Goal: Task Accomplishment & Management: Complete application form

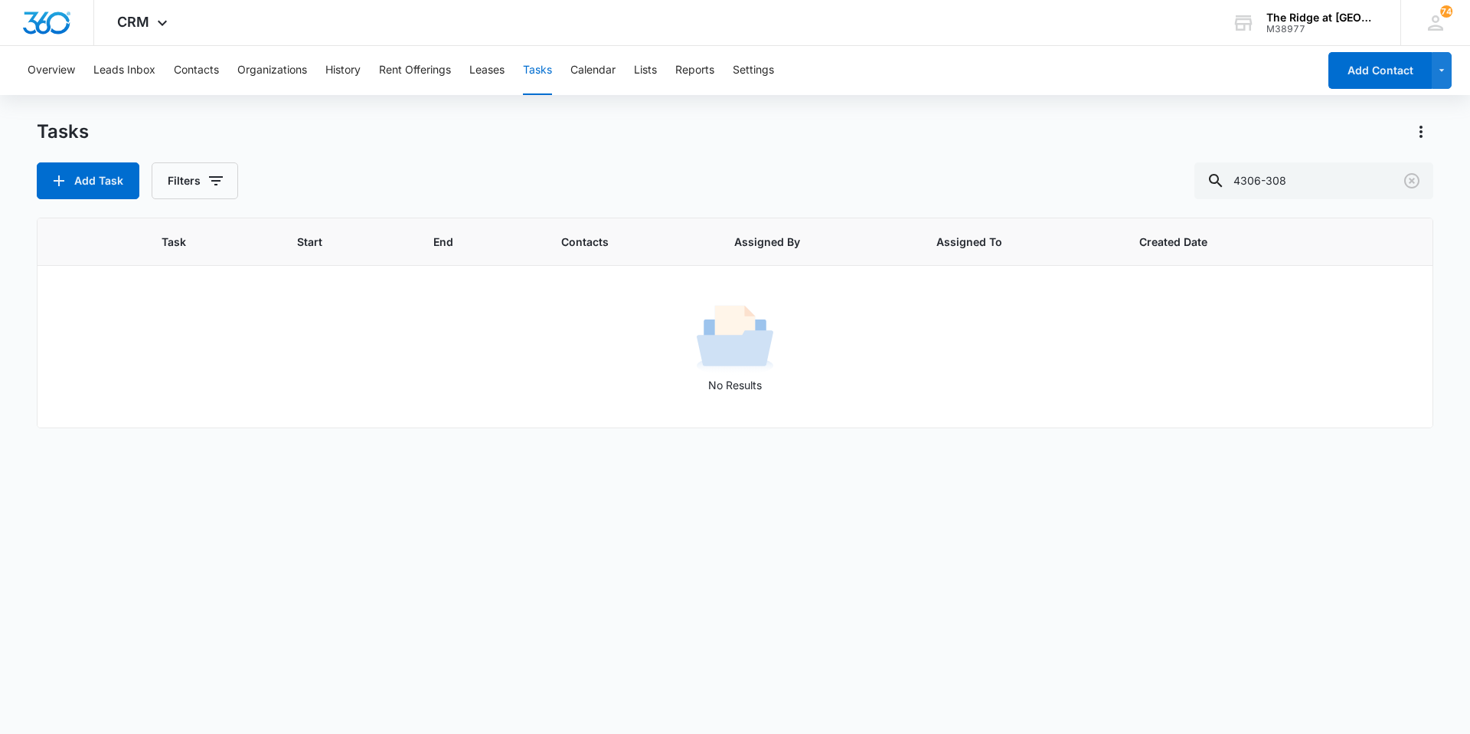
click at [59, 173] on icon "button" at bounding box center [59, 181] width 18 height 18
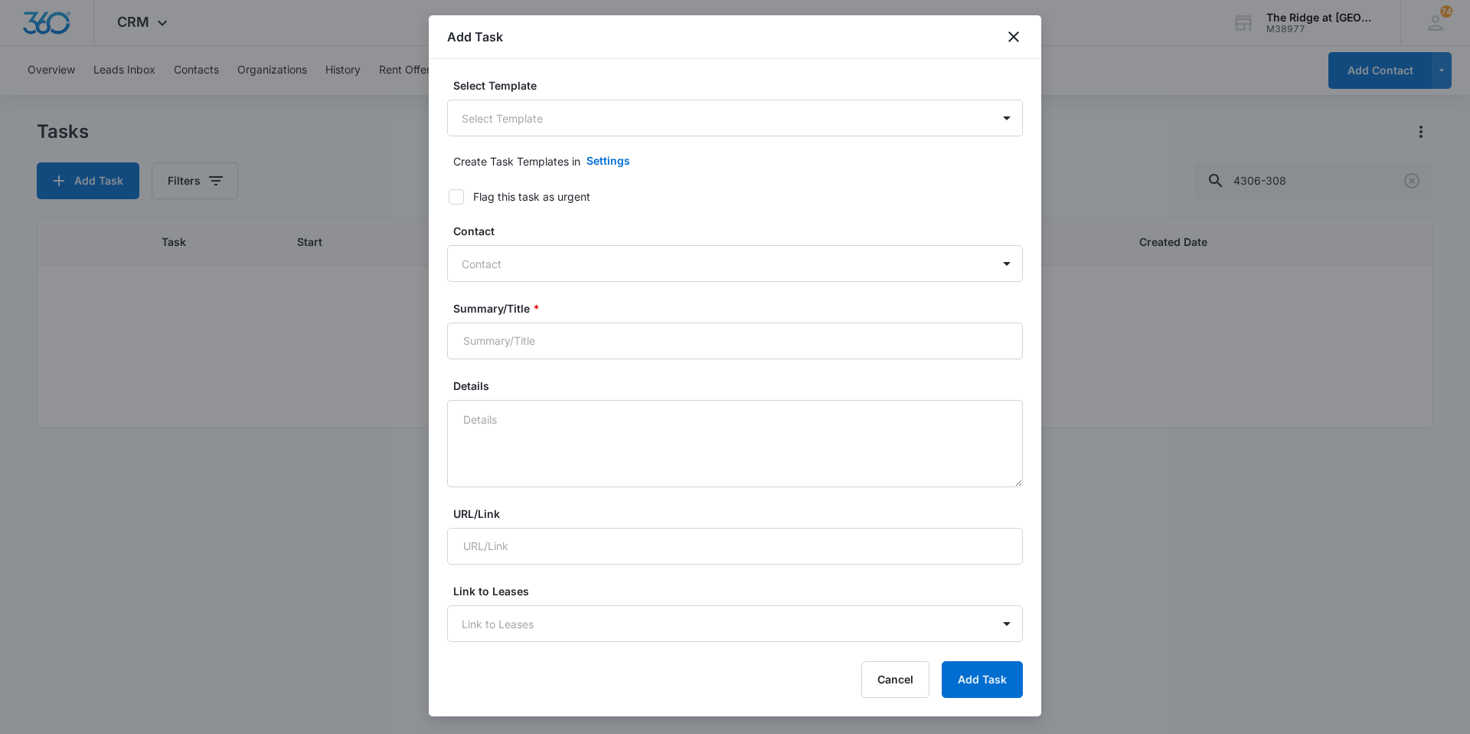
click at [616, 124] on body "CRM Apps Reputation Websites Forms CRM Email Social Content Ads Intelligence Fi…" at bounding box center [735, 367] width 1470 height 734
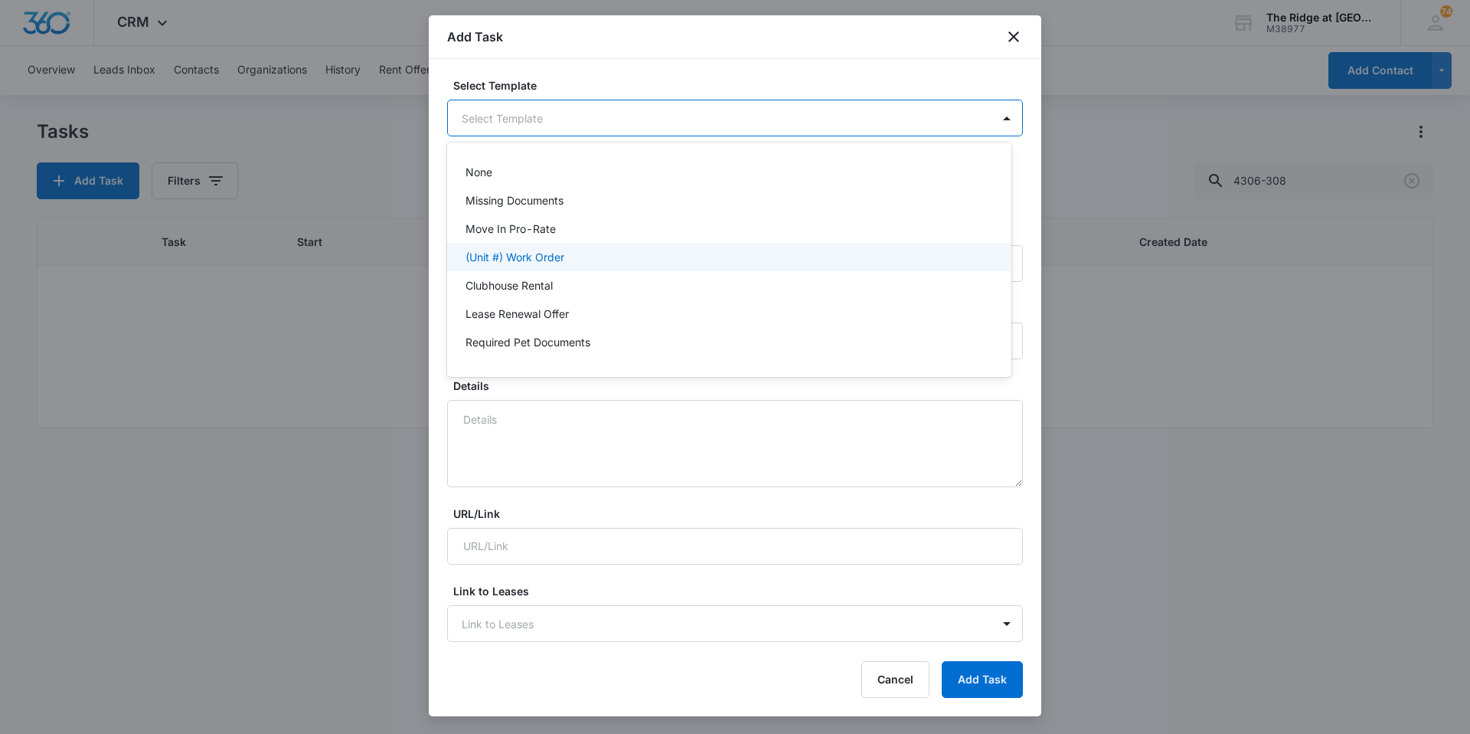
click at [569, 253] on div "(Unit #) Work Order" at bounding box center [728, 257] width 525 height 16
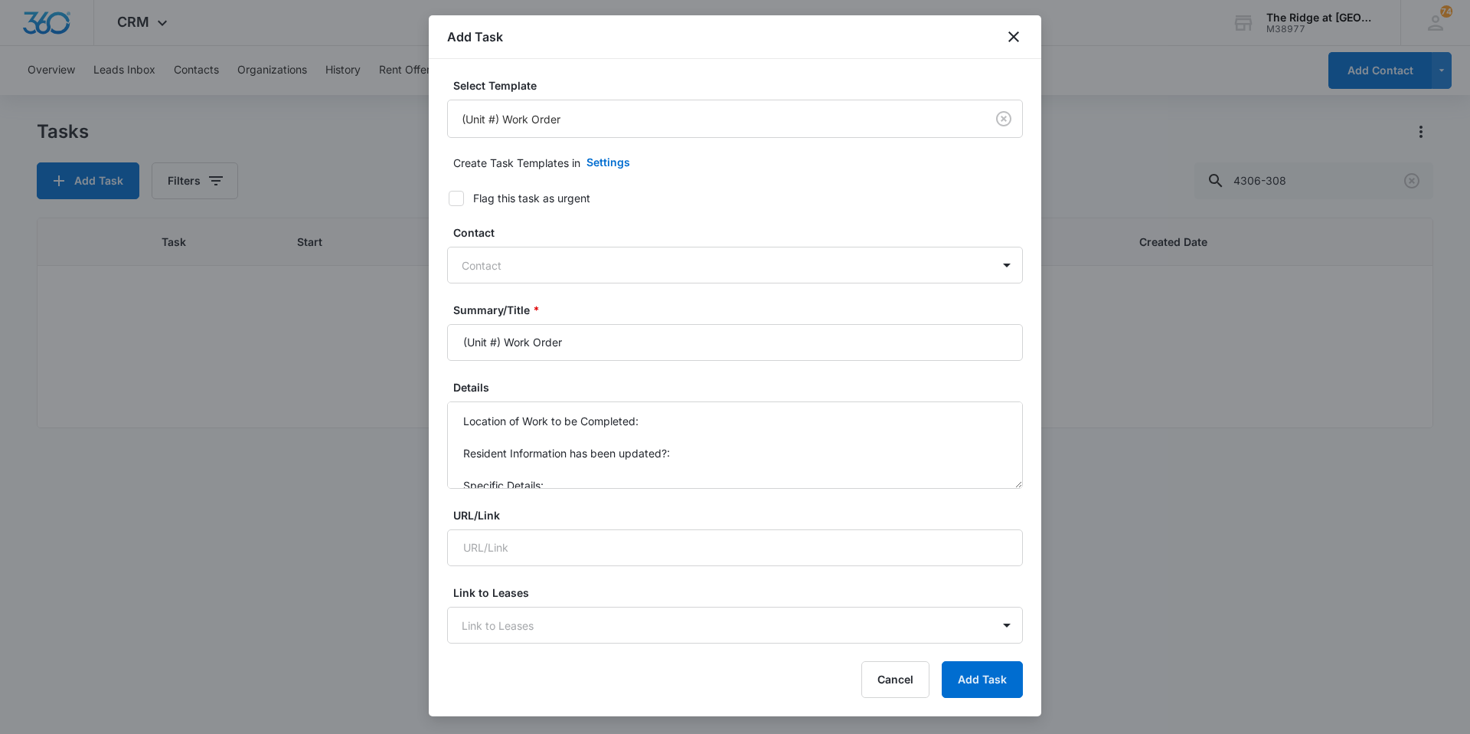
click at [569, 253] on div "Contact" at bounding box center [720, 265] width 544 height 34
type input "chav"
click at [489, 271] on div at bounding box center [726, 265] width 528 height 19
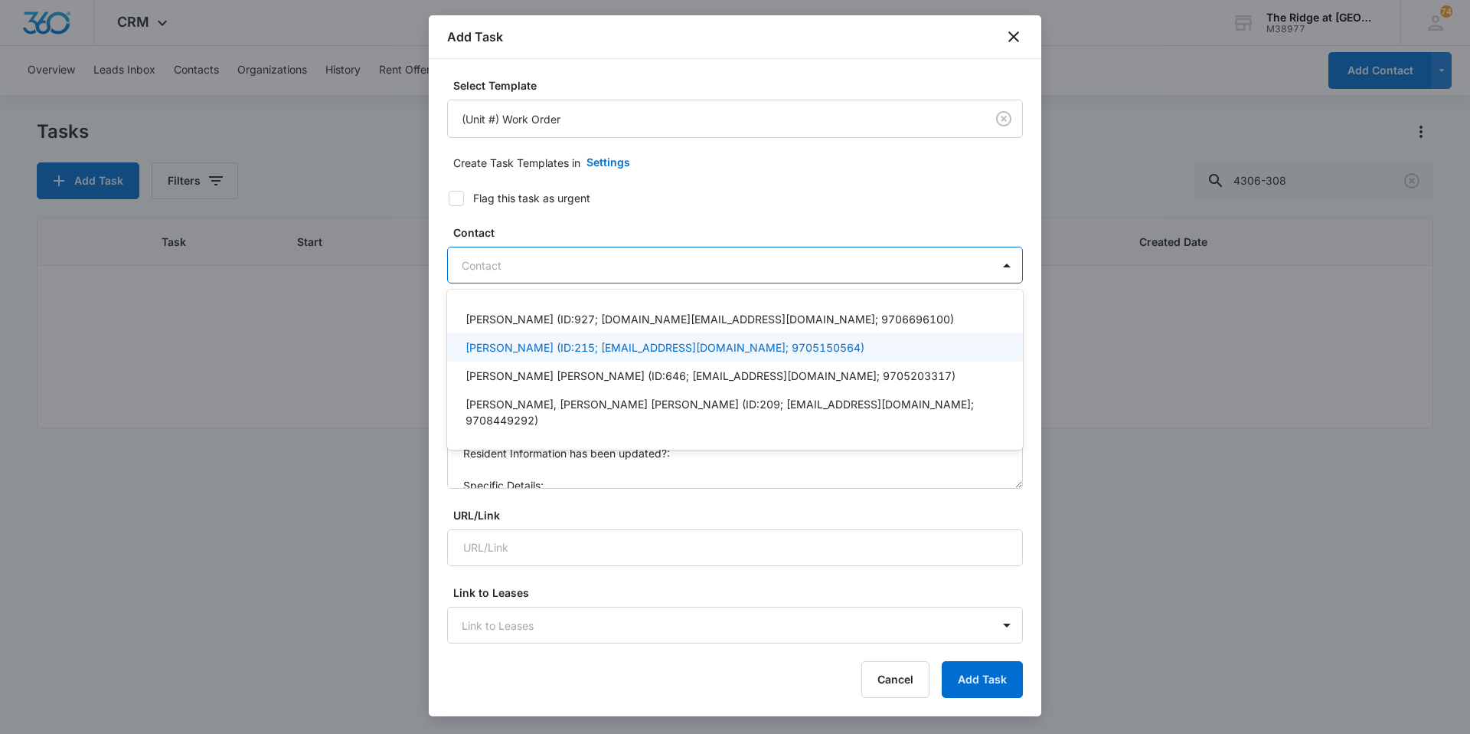
click at [489, 344] on p "[PERSON_NAME] (ID:215; [EMAIL_ADDRESS][DOMAIN_NAME]; 9705150564)" at bounding box center [665, 347] width 399 height 16
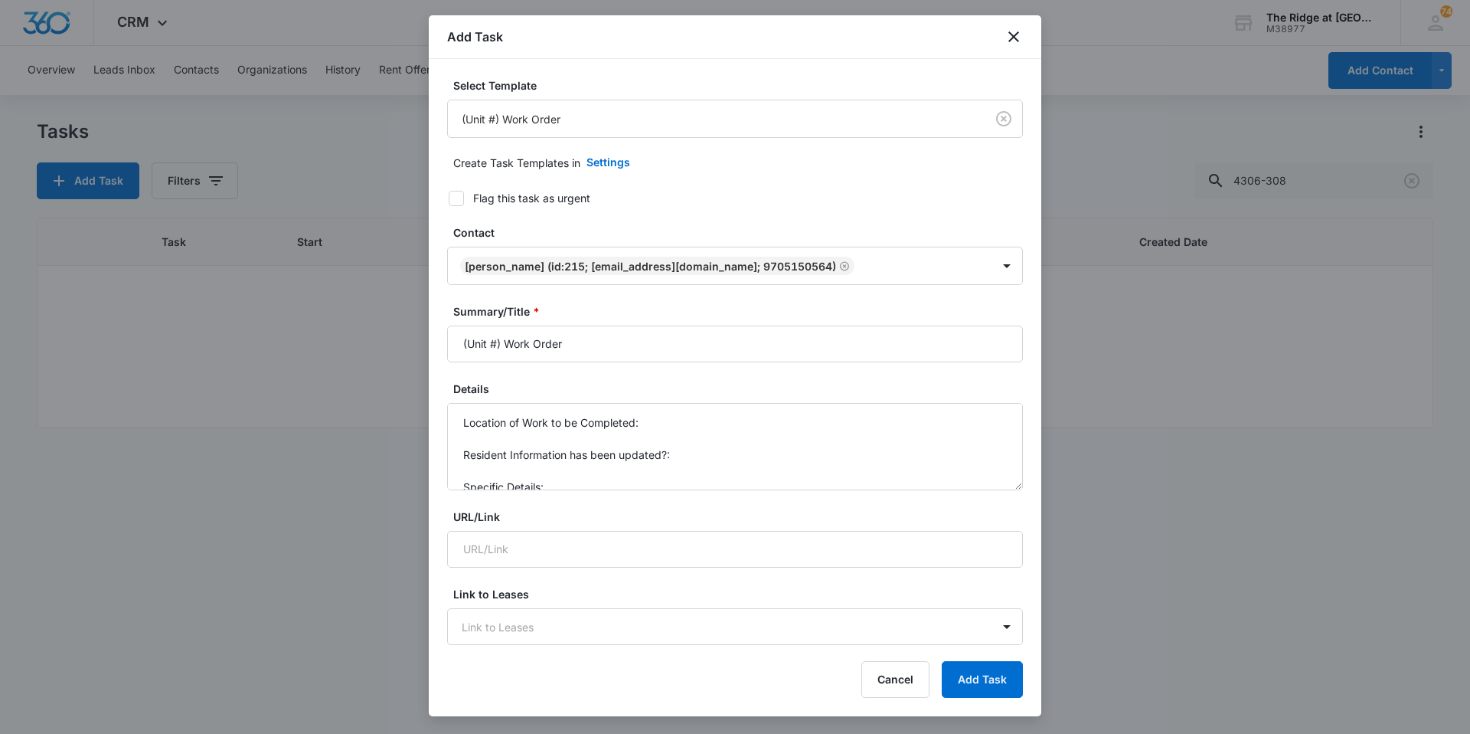
click at [525, 234] on label "Contact" at bounding box center [741, 232] width 576 height 16
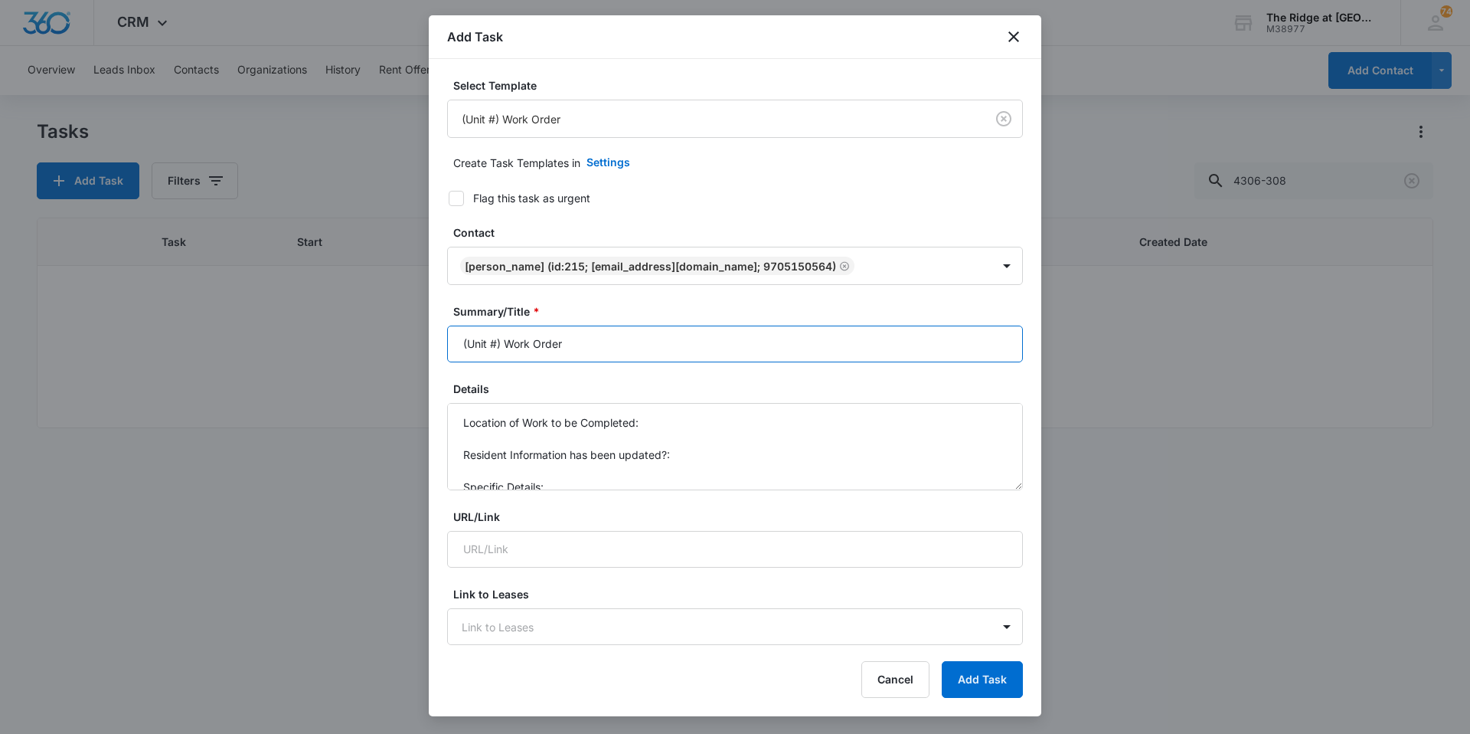
drag, startPoint x: 500, startPoint y: 338, endPoint x: 436, endPoint y: 348, distance: 64.3
click at [436, 348] on div "Select Template (Unit #) Work Order Create Task Templates in Settings Flag this…" at bounding box center [735, 352] width 613 height 587
type input "4496-105 Work Order"
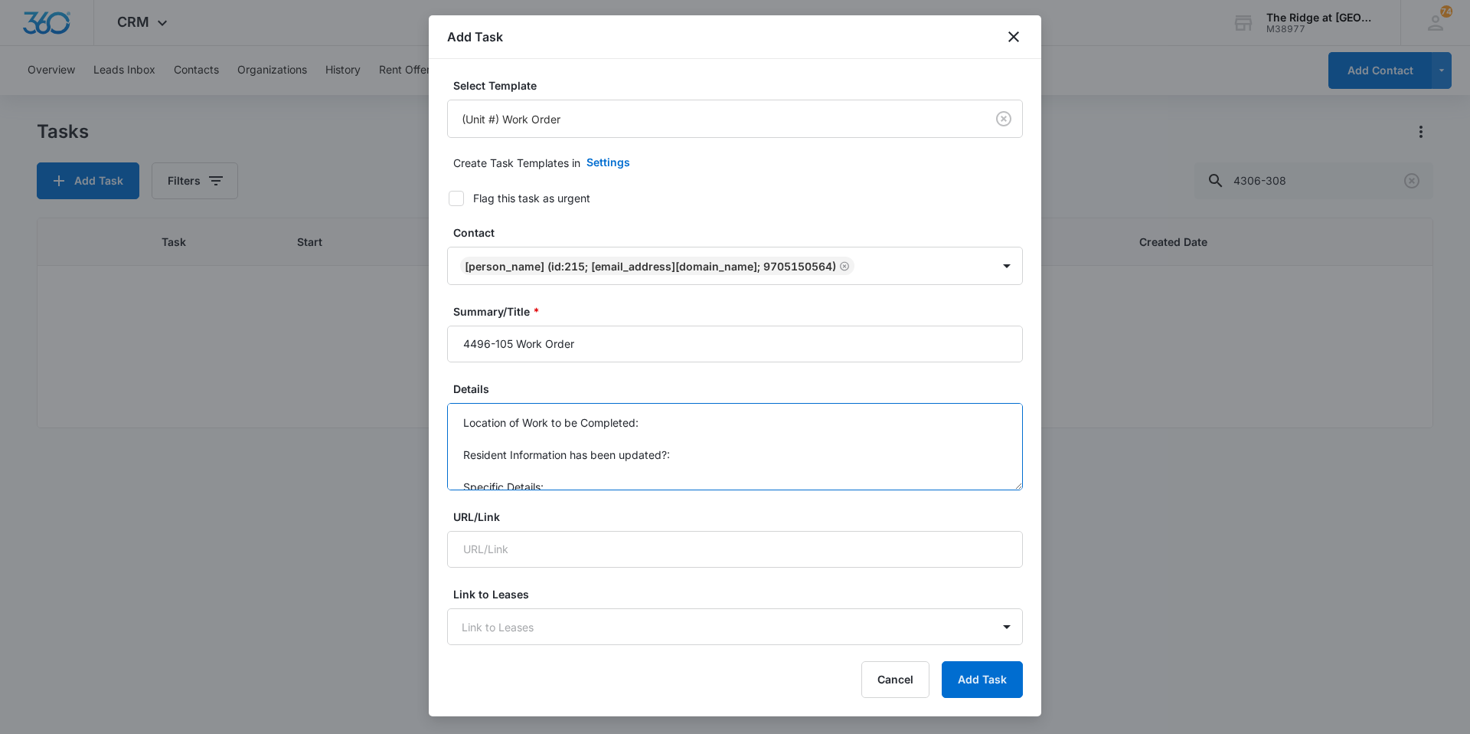
scroll to position [16, 0]
drag, startPoint x: 456, startPoint y: 423, endPoint x: 606, endPoint y: 497, distance: 167.5
click at [606, 497] on form "Select Template (Unit #) Work Order Create Task Templates in Settings Flag this…" at bounding box center [735, 747] width 576 height 1341
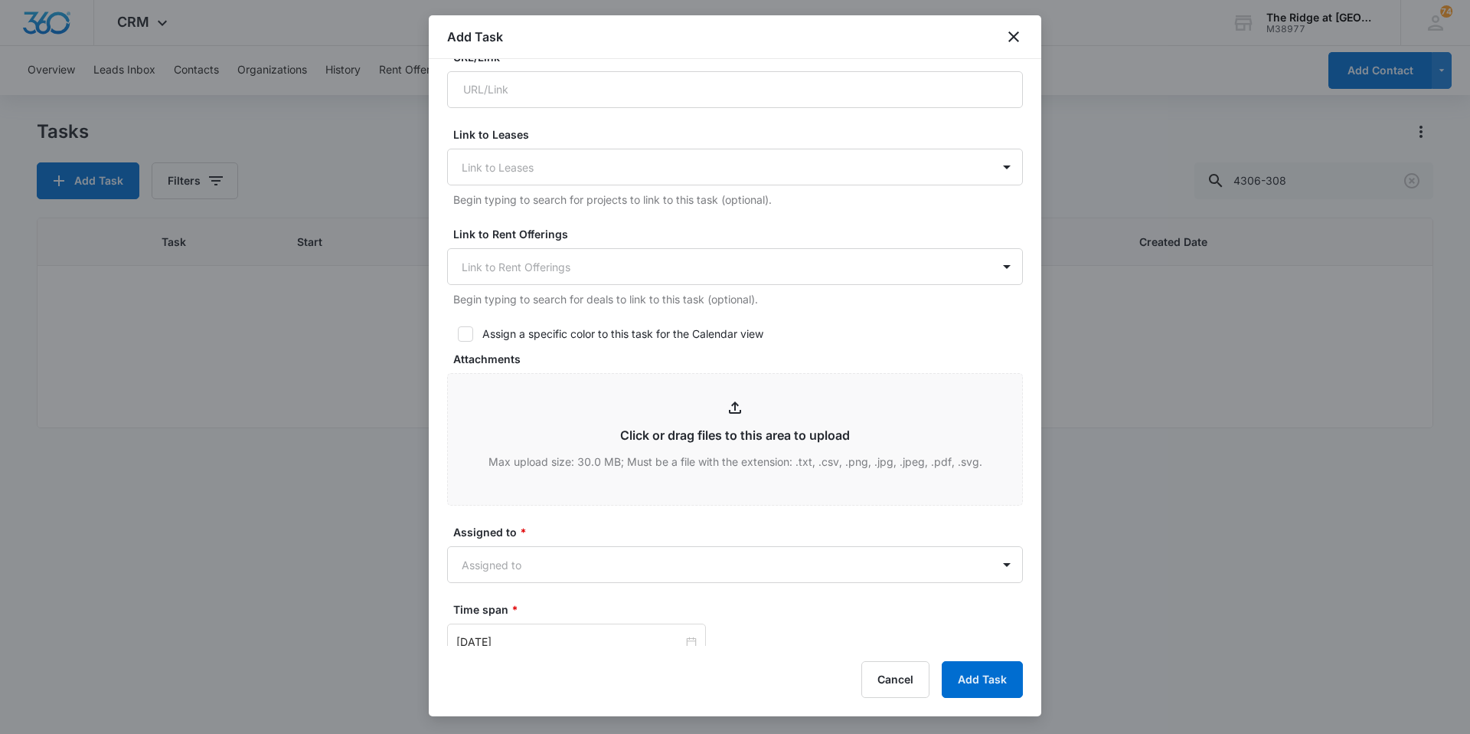
scroll to position [689, 0]
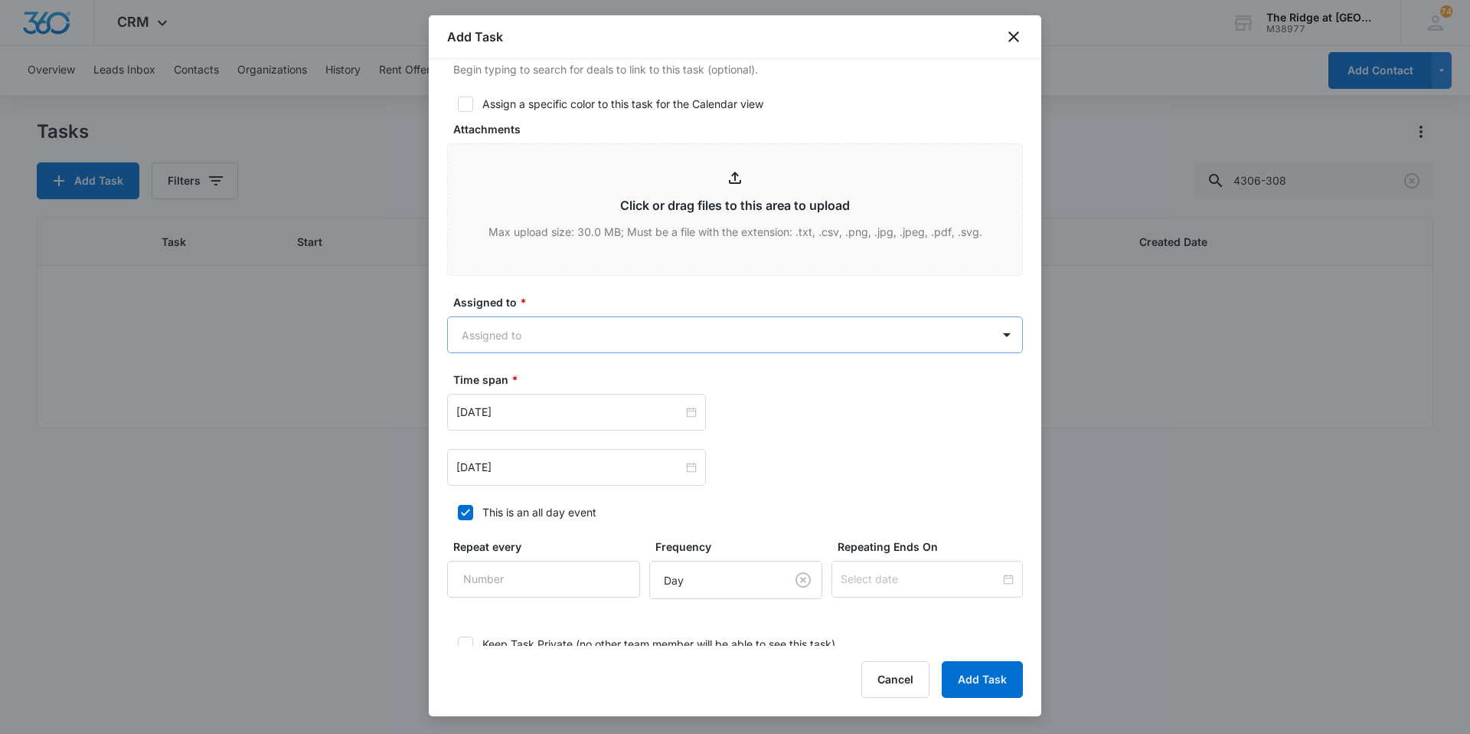
type textarea "Re-set door - mice may be getting in through large gap"
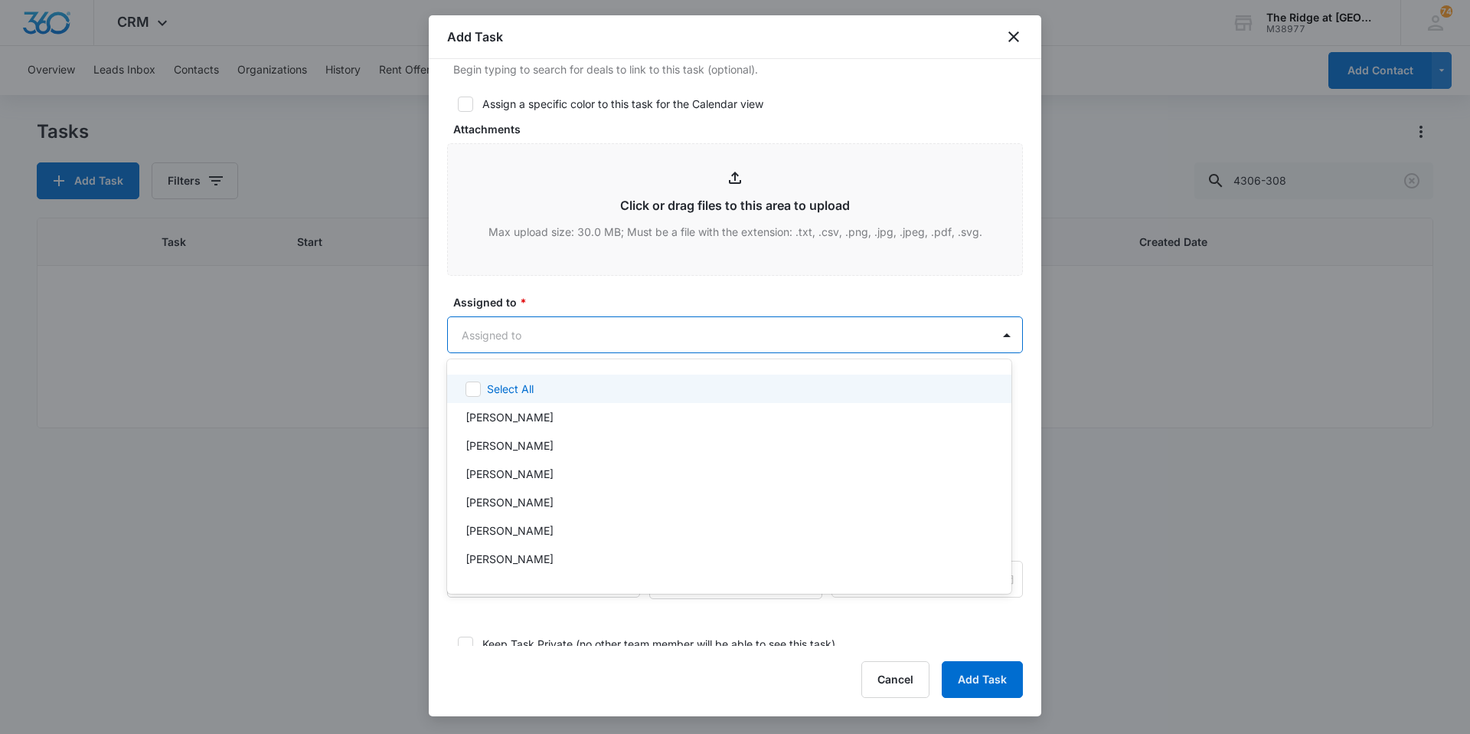
click at [551, 348] on body "CRM Apps Reputation Websites Forms CRM Email Social Content Ads Intelligence Fi…" at bounding box center [735, 367] width 1470 height 734
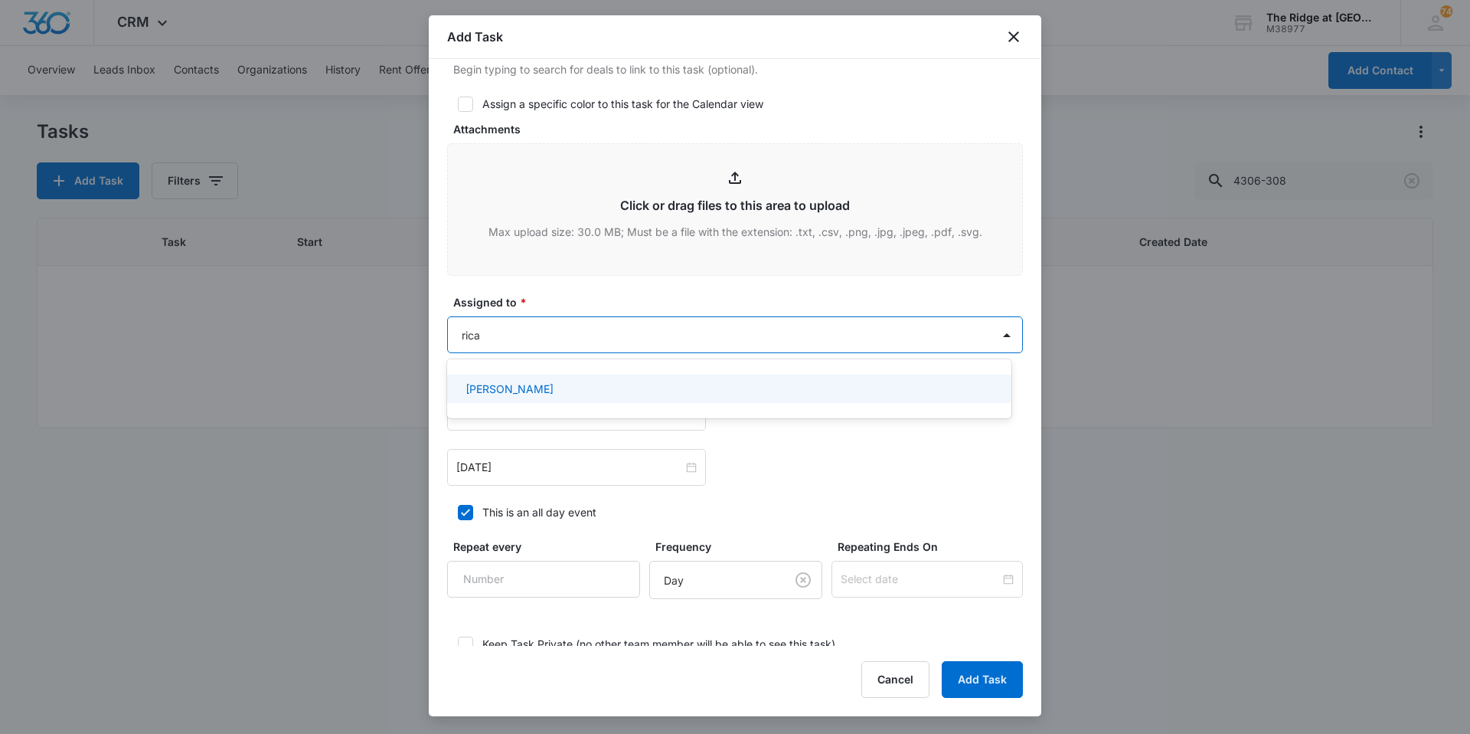
type input "ricar"
click at [540, 380] on div "[PERSON_NAME]" at bounding box center [729, 388] width 564 height 28
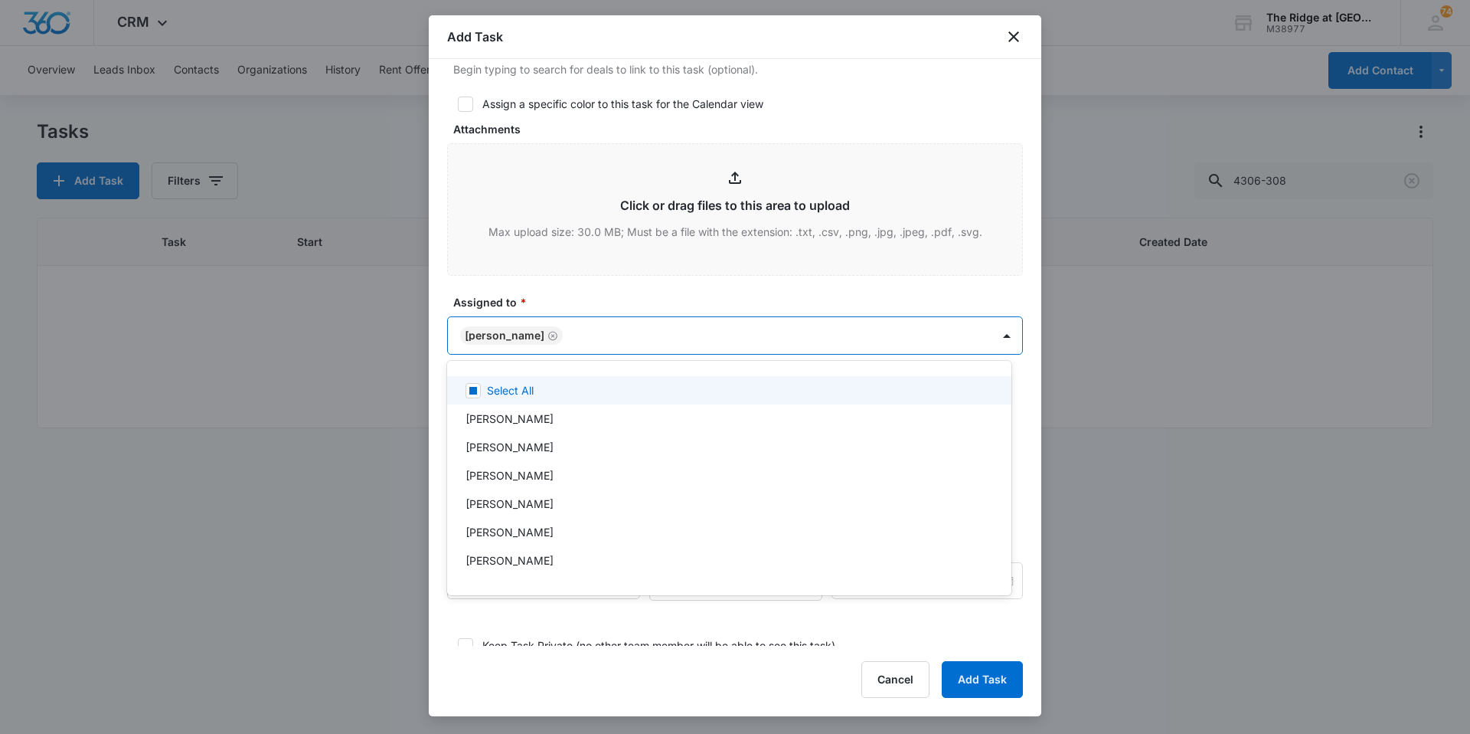
click at [568, 274] on div at bounding box center [735, 367] width 1470 height 734
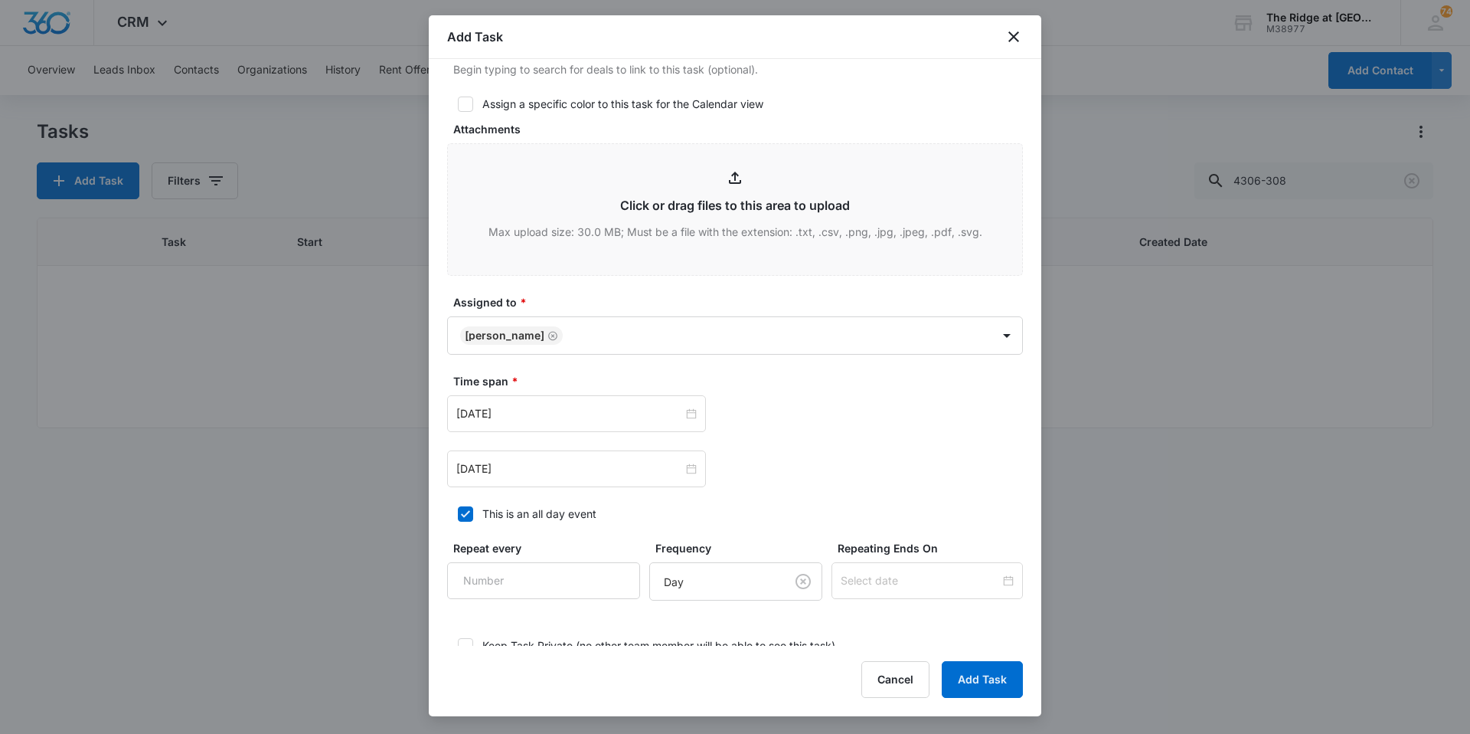
click at [546, 441] on div "[DATE] [DATE]" at bounding box center [735, 441] width 576 height 92
click at [544, 427] on div "[DATE]" at bounding box center [576, 413] width 259 height 37
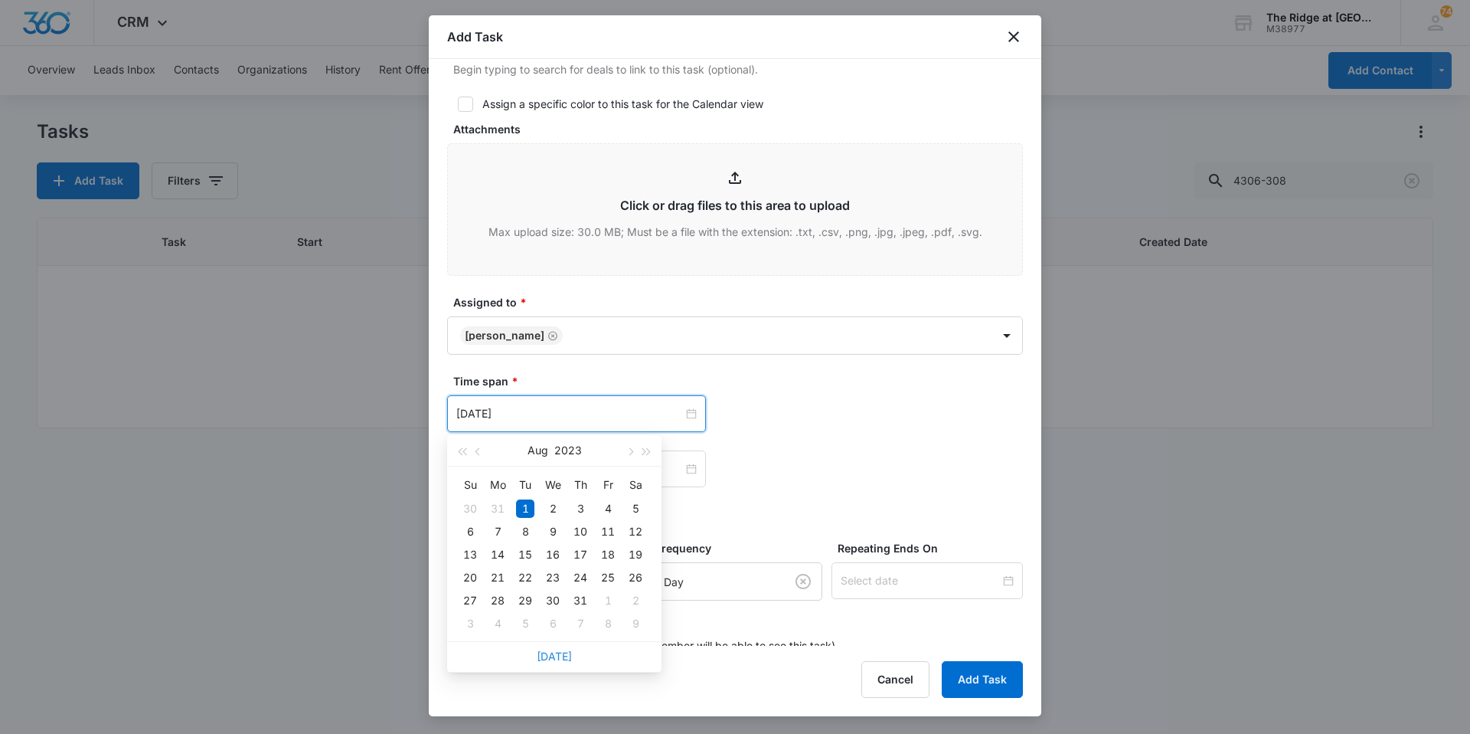
click at [558, 655] on link "[DATE]" at bounding box center [554, 655] width 35 height 13
type input "[DATE]"
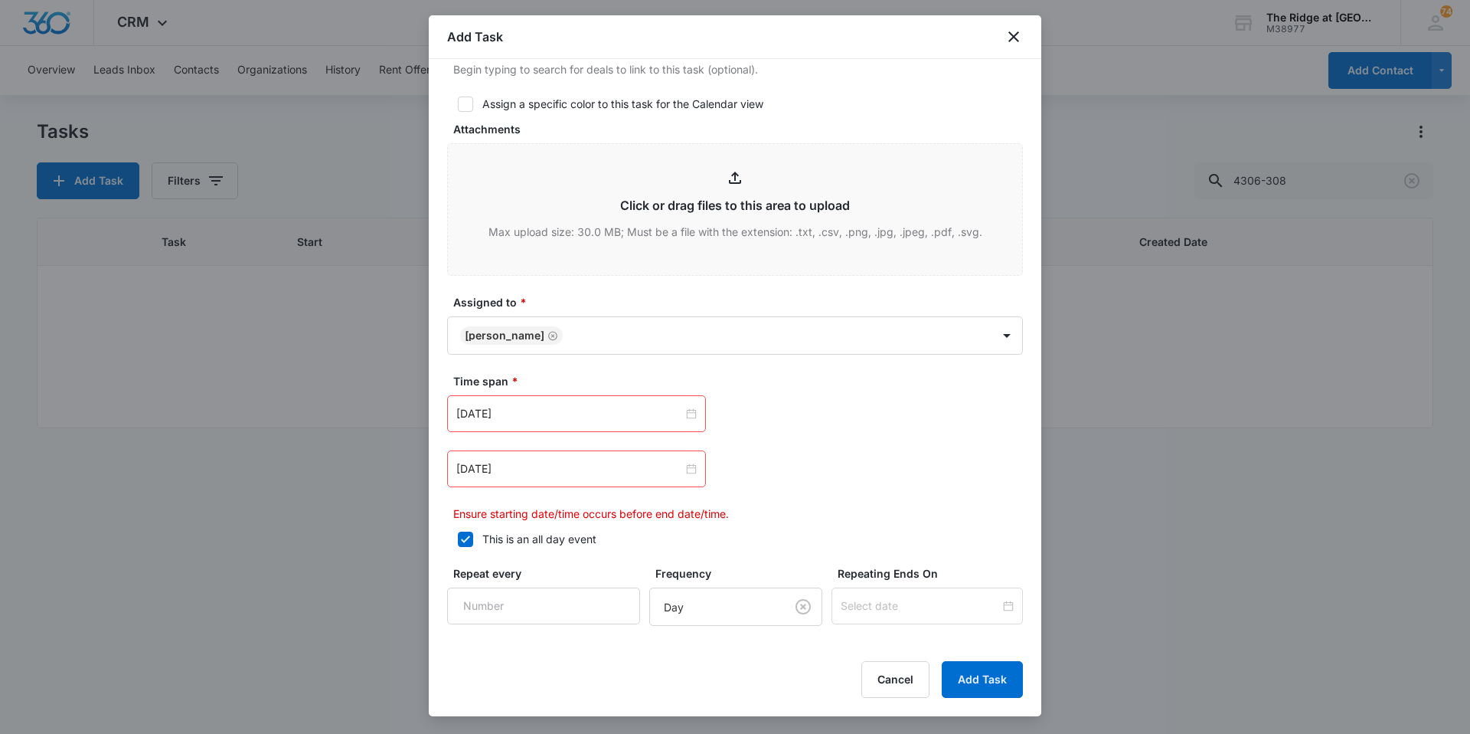
click at [555, 481] on div "[DATE]" at bounding box center [576, 468] width 259 height 37
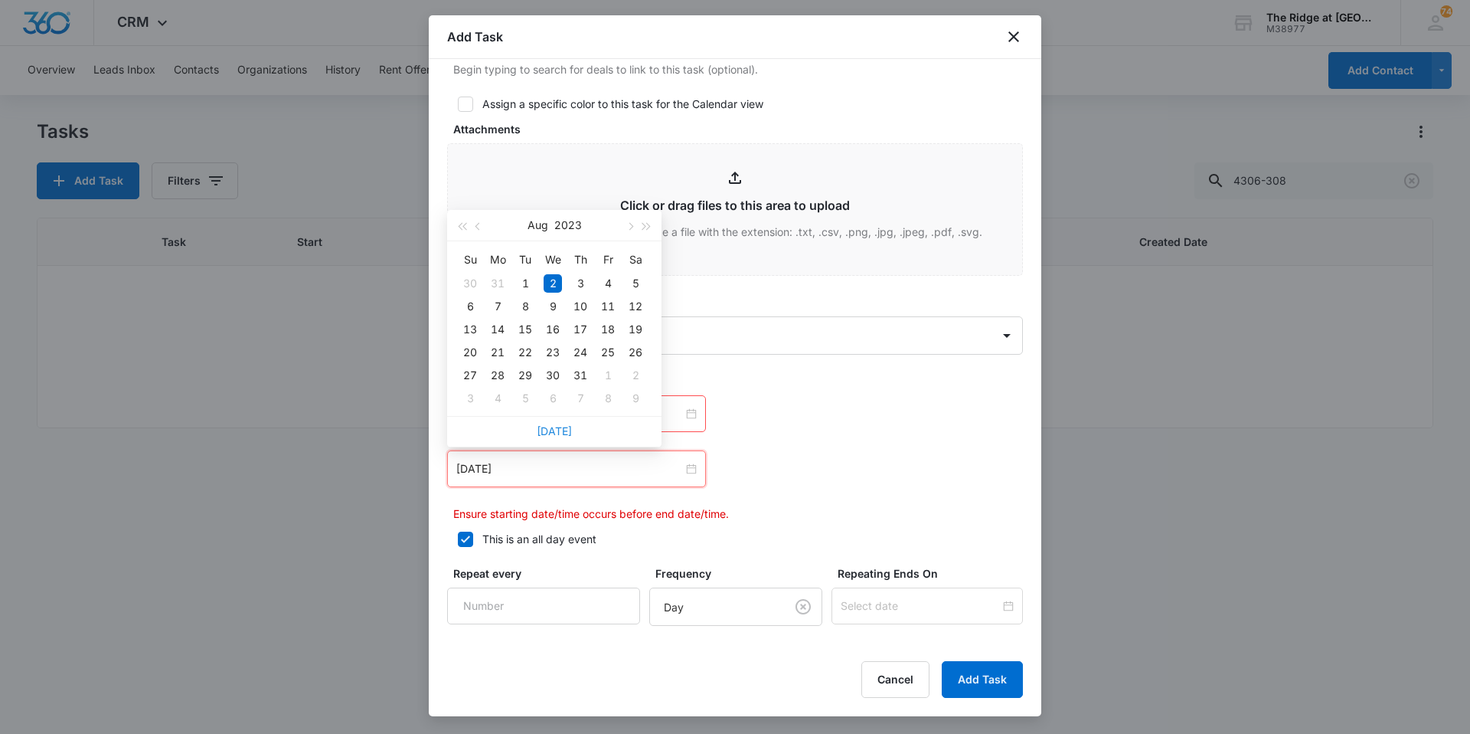
click at [558, 430] on link "[DATE]" at bounding box center [554, 430] width 35 height 13
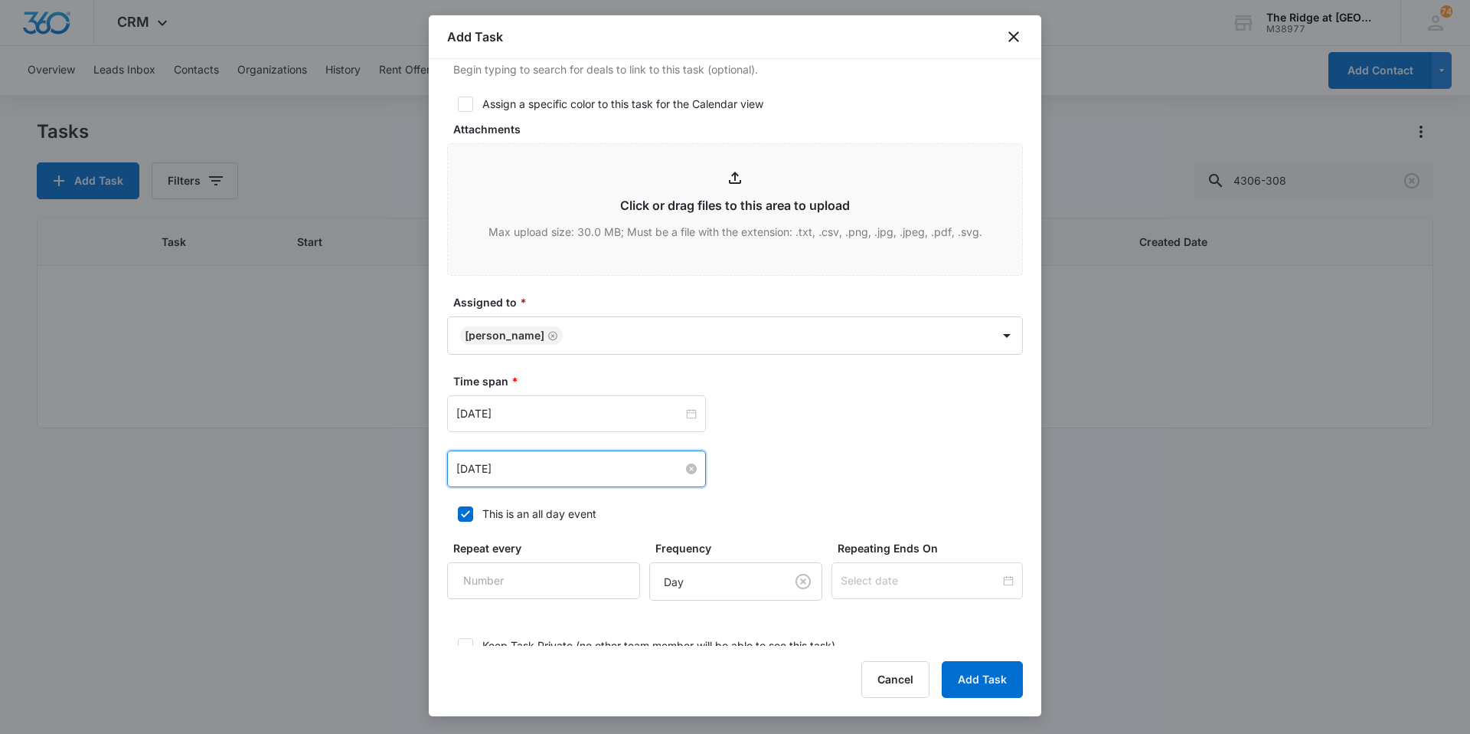
click at [549, 471] on input "[DATE]" at bounding box center [569, 468] width 227 height 17
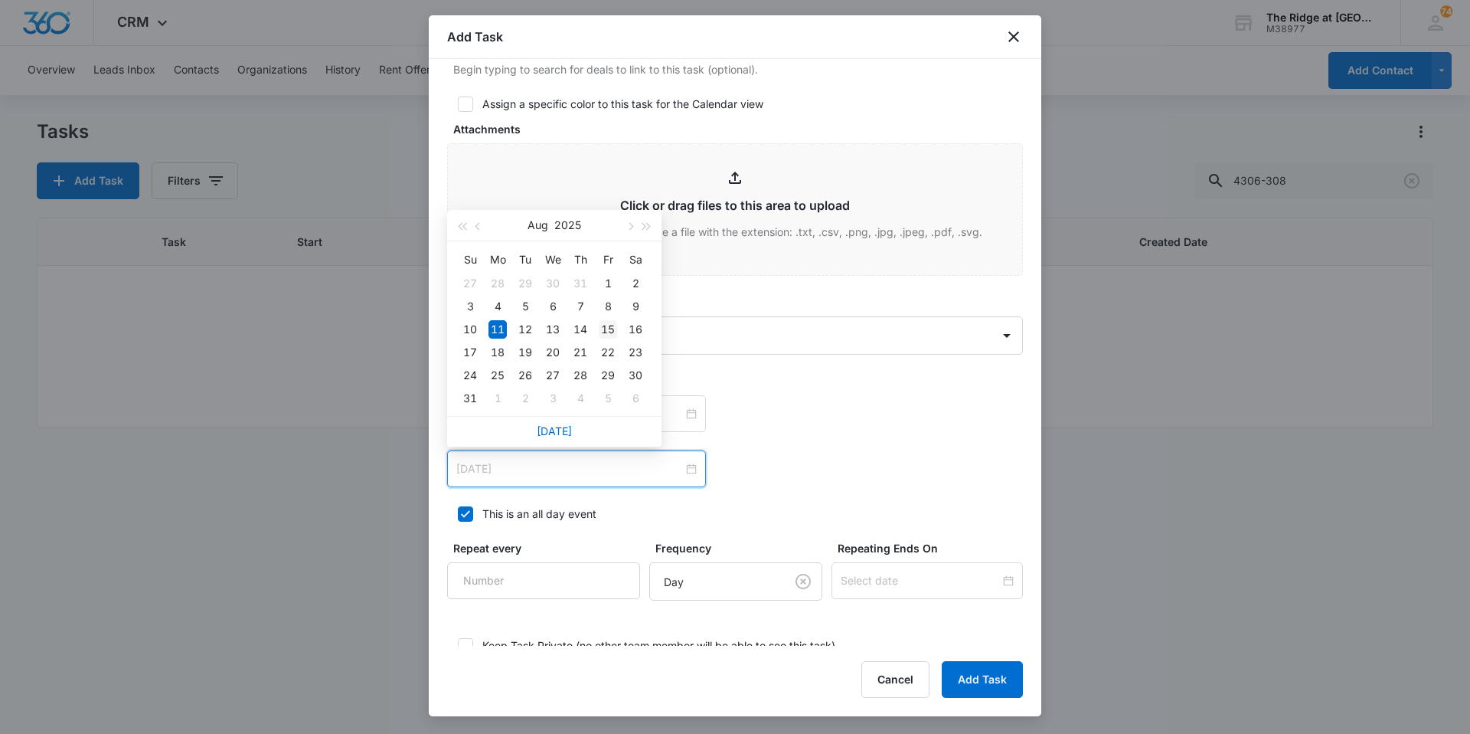
type input "[DATE]"
click at [610, 333] on div "15" at bounding box center [608, 329] width 18 height 18
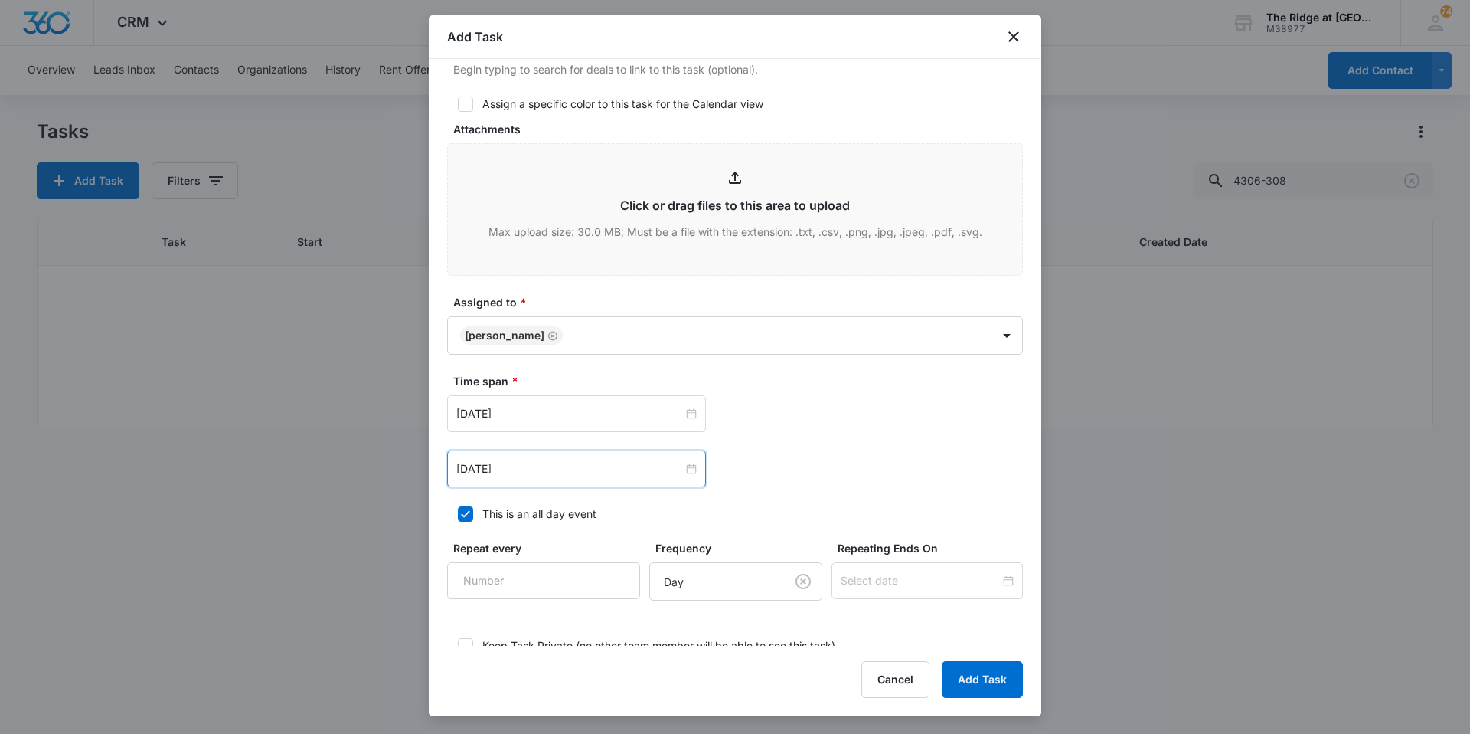
click at [786, 421] on div "[DATE] [DATE] Su Mo Tu We Th Fr Sa 27 28 29 30 31 1 2 3 4 5 6 7 8 9 10 11 12 13…" at bounding box center [735, 413] width 576 height 37
click at [962, 670] on button "Add Task" at bounding box center [982, 679] width 81 height 37
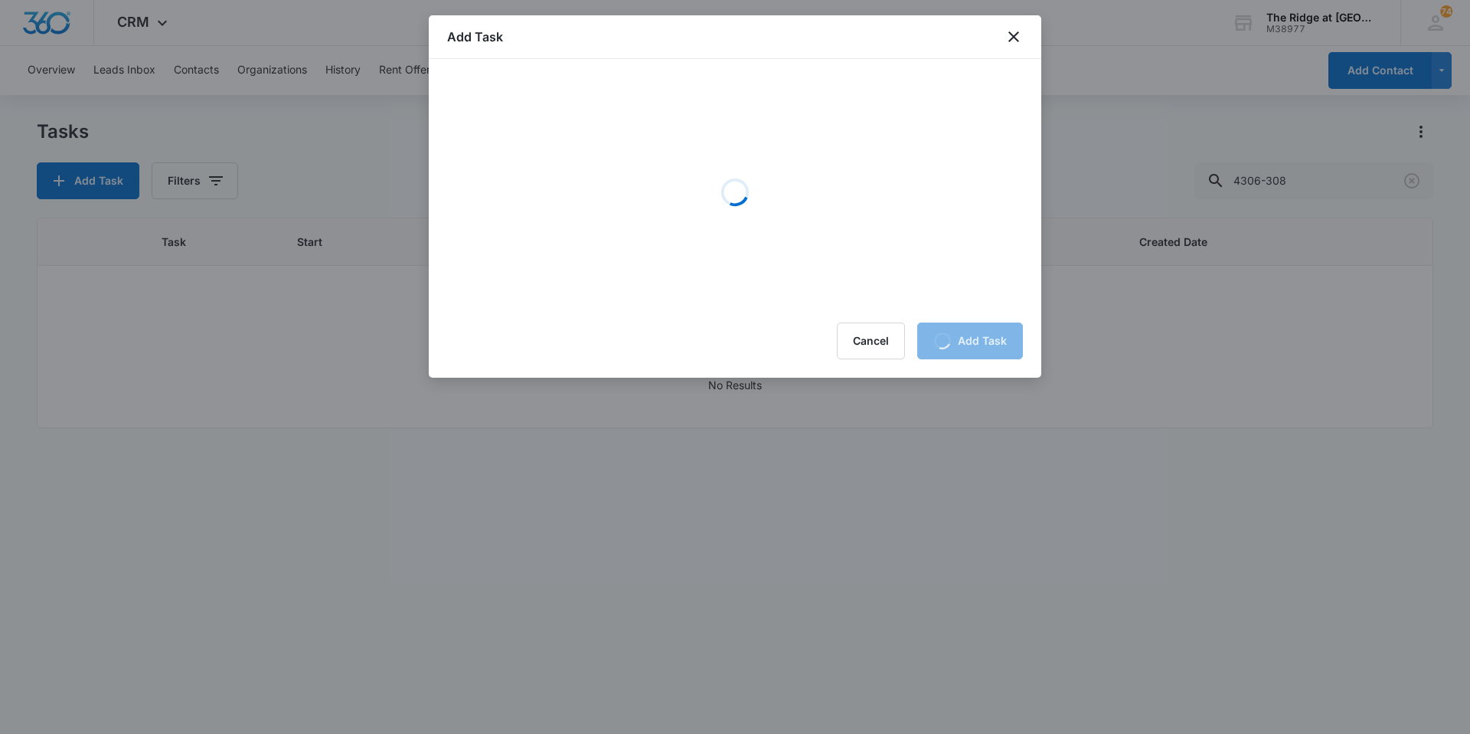
scroll to position [0, 0]
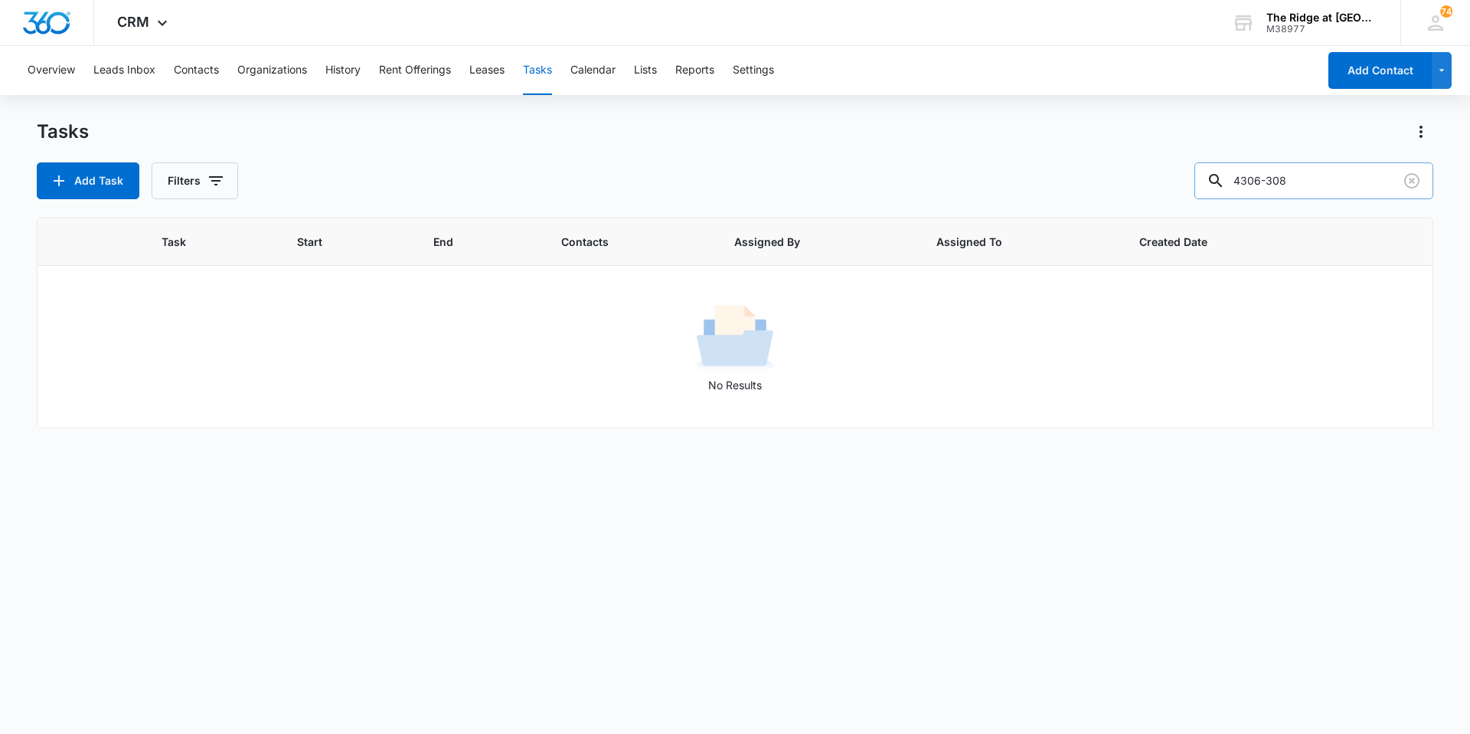
drag, startPoint x: 1322, startPoint y: 183, endPoint x: 1224, endPoint y: 168, distance: 98.3
click at [1224, 173] on div "4306-308" at bounding box center [1314, 180] width 239 height 37
type input "4496-105"
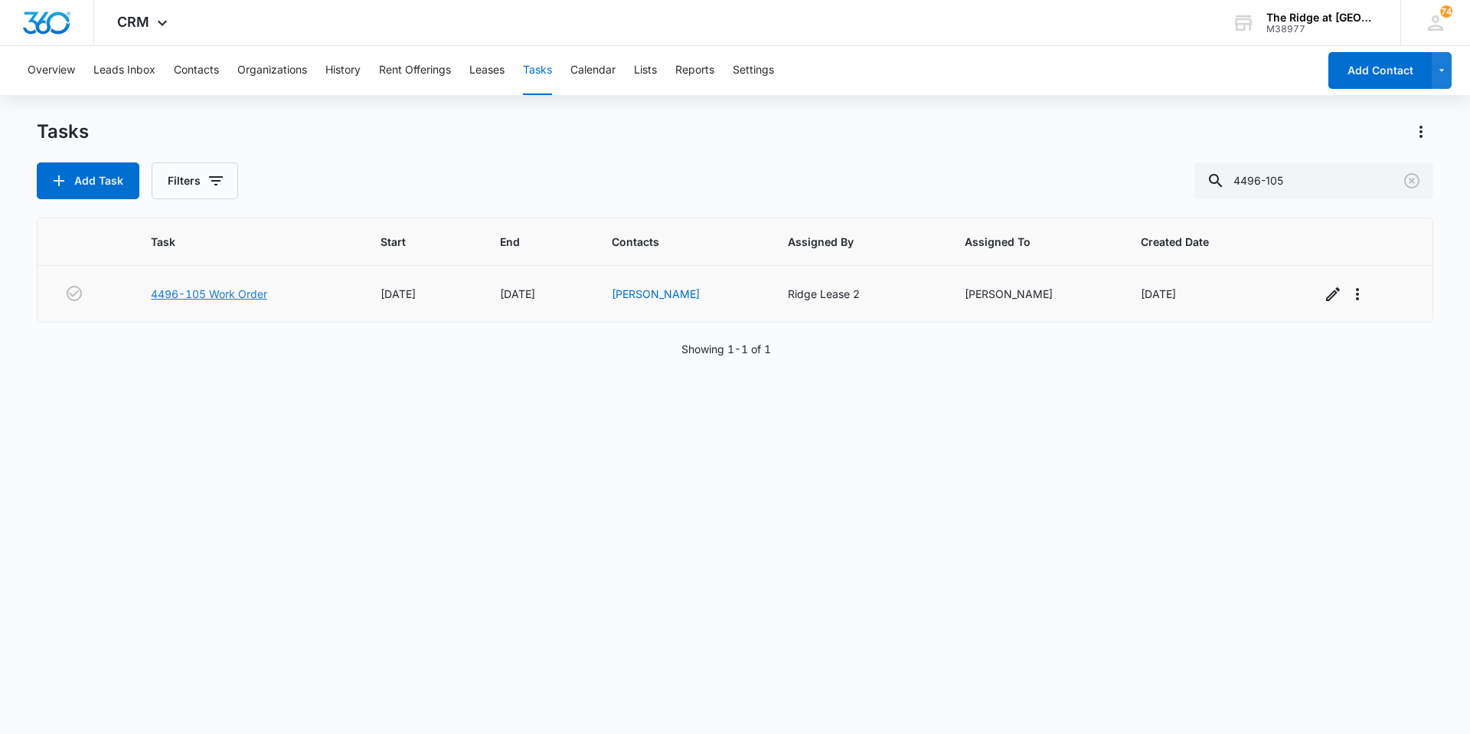
click at [217, 293] on link "4496-105 Work Order" at bounding box center [209, 294] width 116 height 16
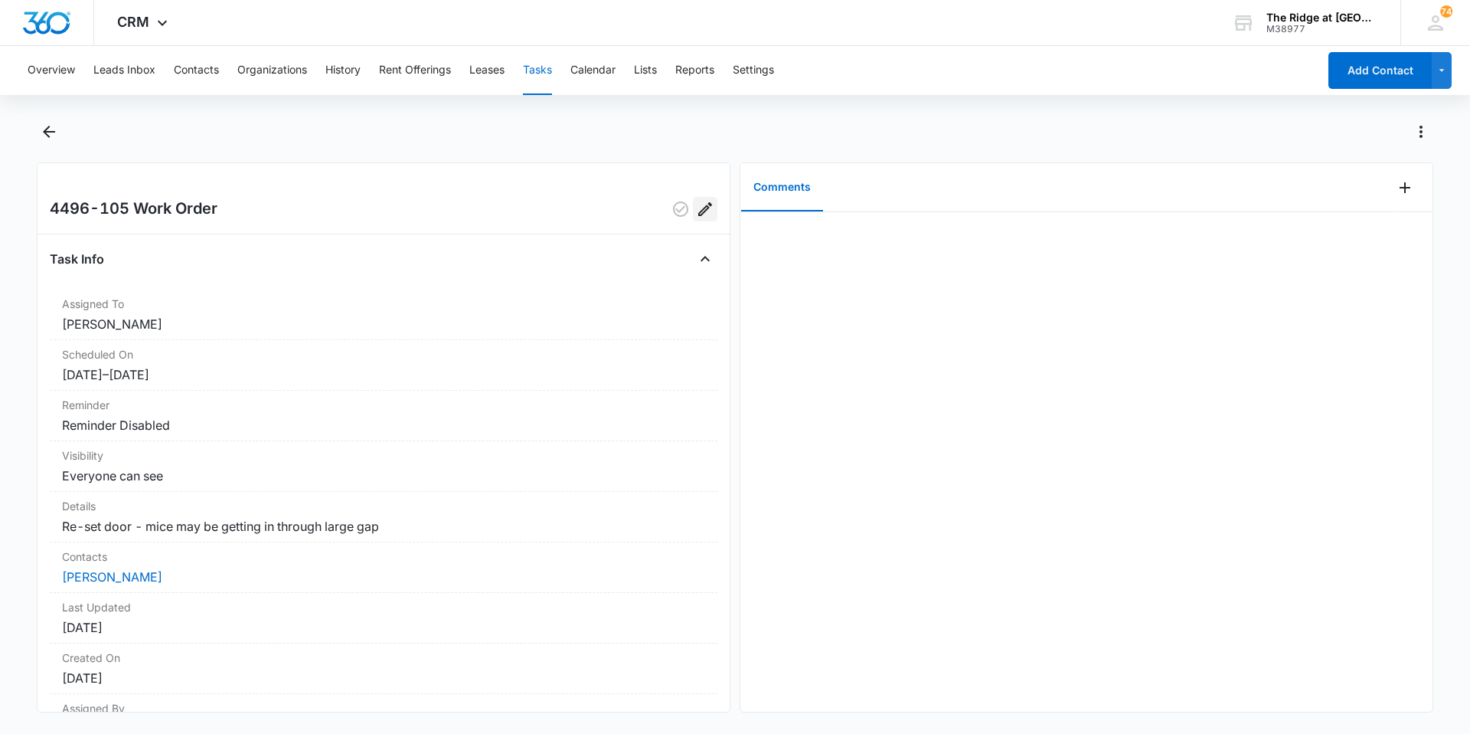
click at [698, 212] on icon "Edit" at bounding box center [705, 209] width 14 height 14
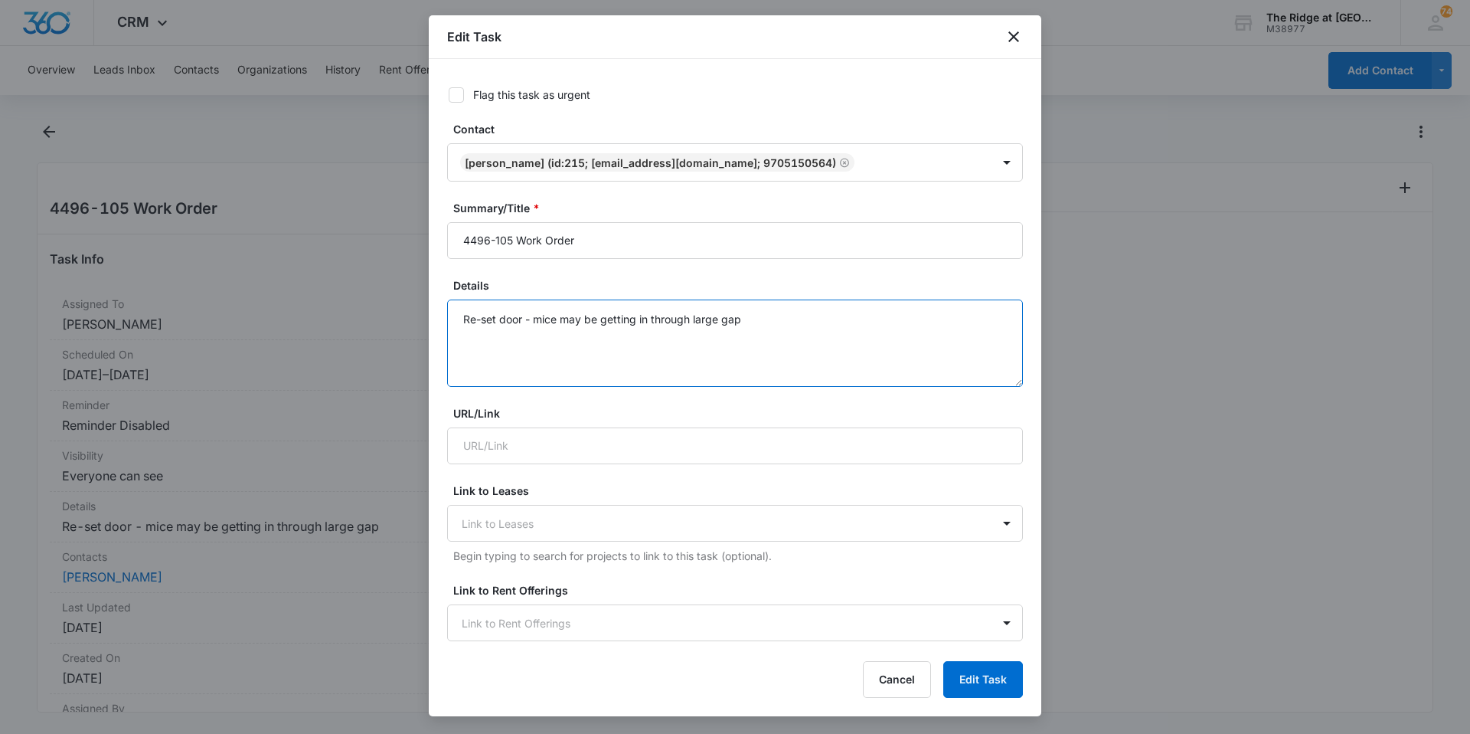
click at [779, 319] on textarea "Re-set door - mice may be getting in through large gap" at bounding box center [735, 342] width 576 height 87
drag, startPoint x: 548, startPoint y: 332, endPoint x: 509, endPoint y: 335, distance: 38.4
click at [509, 335] on textarea "Re-set door - mice may be getting in through large gap. Spray for insects." at bounding box center [735, 342] width 576 height 87
drag, startPoint x: 551, startPoint y: 342, endPoint x: 515, endPoint y: 342, distance: 36.8
click at [515, 342] on textarea "Re-set door - mice may be getting in through large gap. Spray for psiders" at bounding box center [735, 342] width 576 height 87
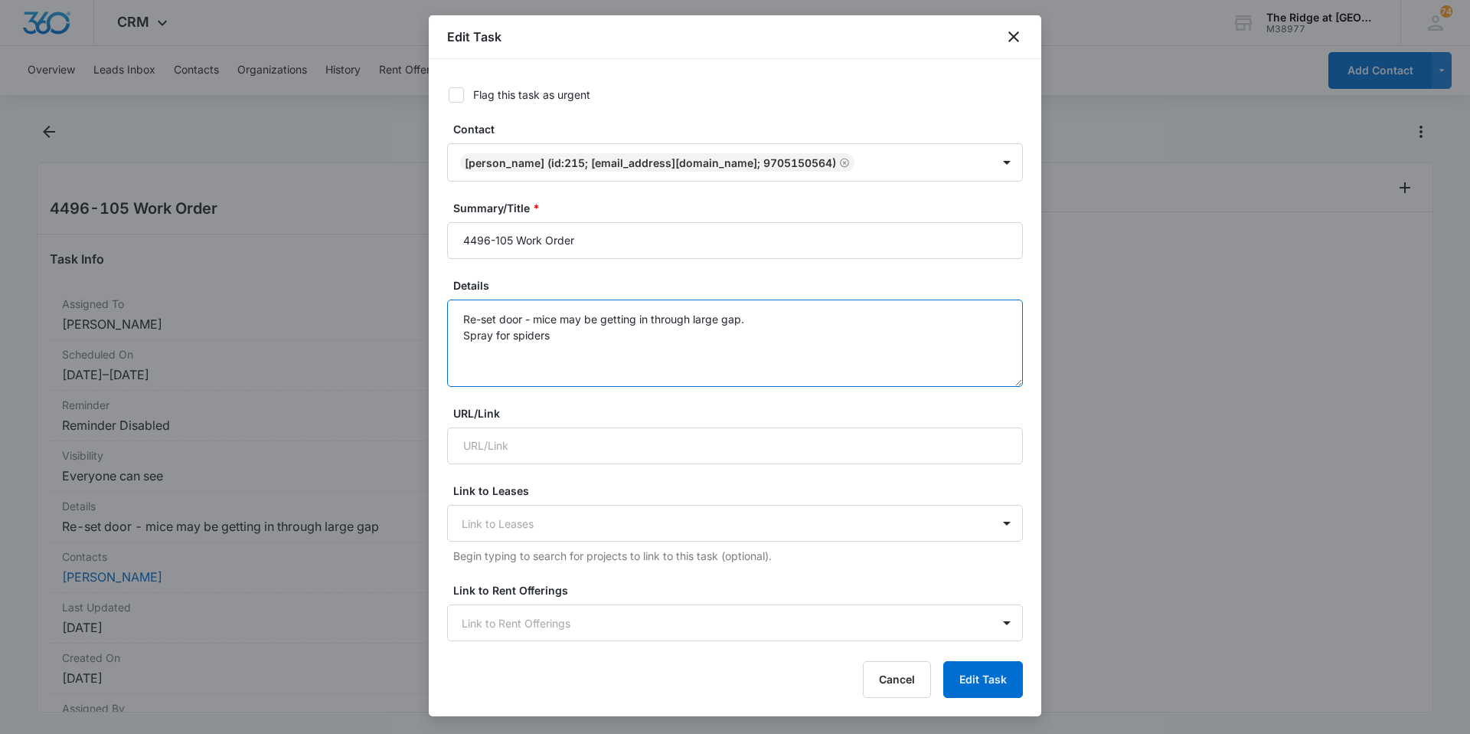
click at [721, 340] on textarea "Re-set door - mice may be getting in through large gap. Spray for spiders" at bounding box center [735, 342] width 576 height 87
type textarea "Re-set door - mice may be getting in through large gap. Spray for spiders"
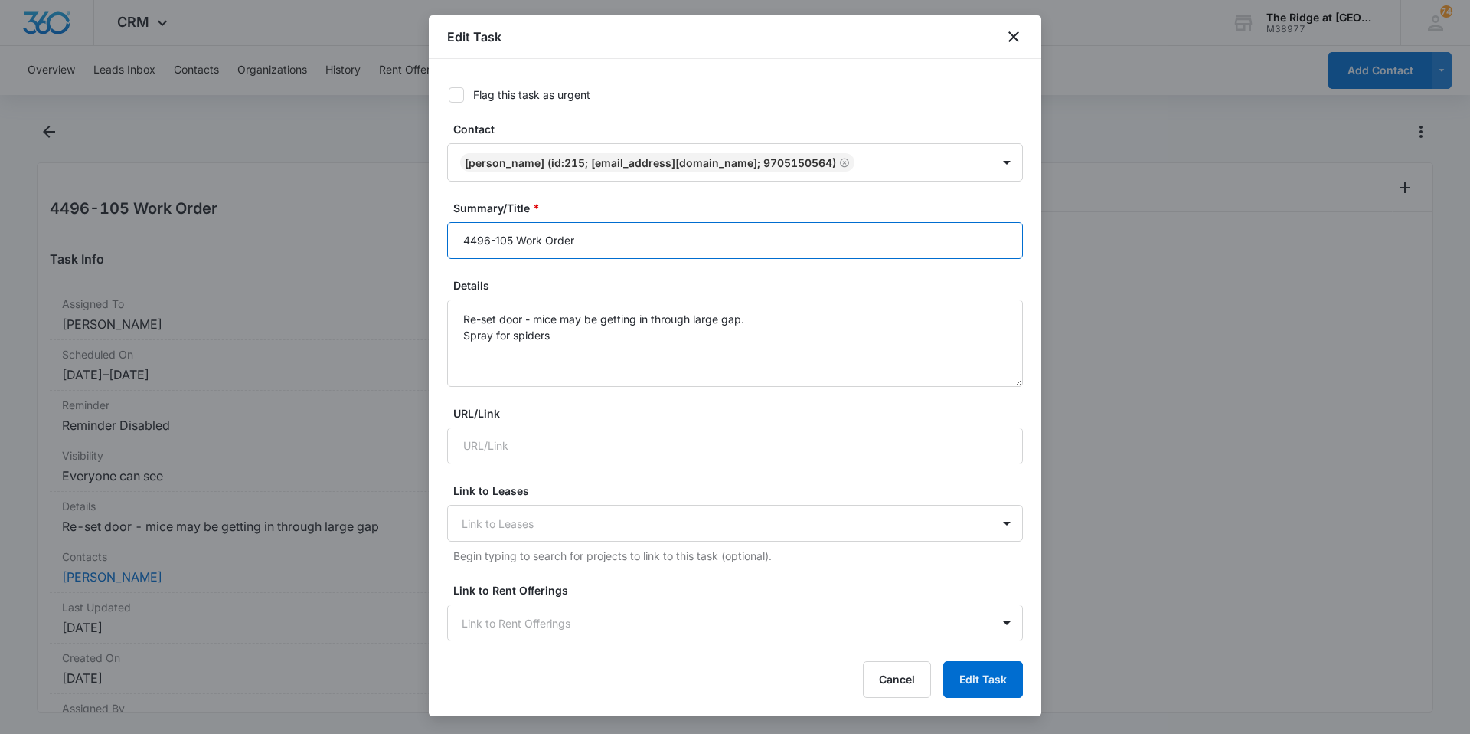
click at [629, 250] on input "4496-105 Work Order" at bounding box center [735, 240] width 576 height 37
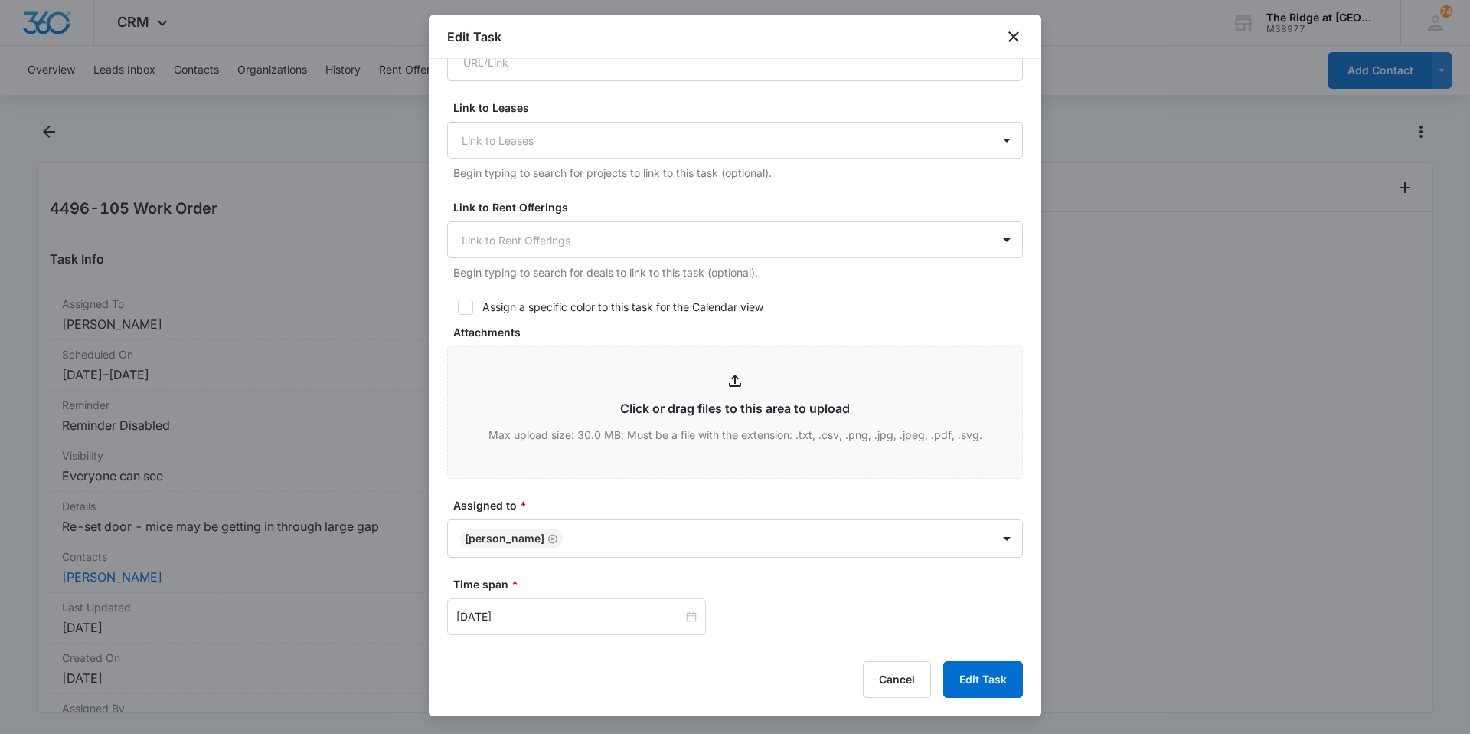
scroll to position [689, 0]
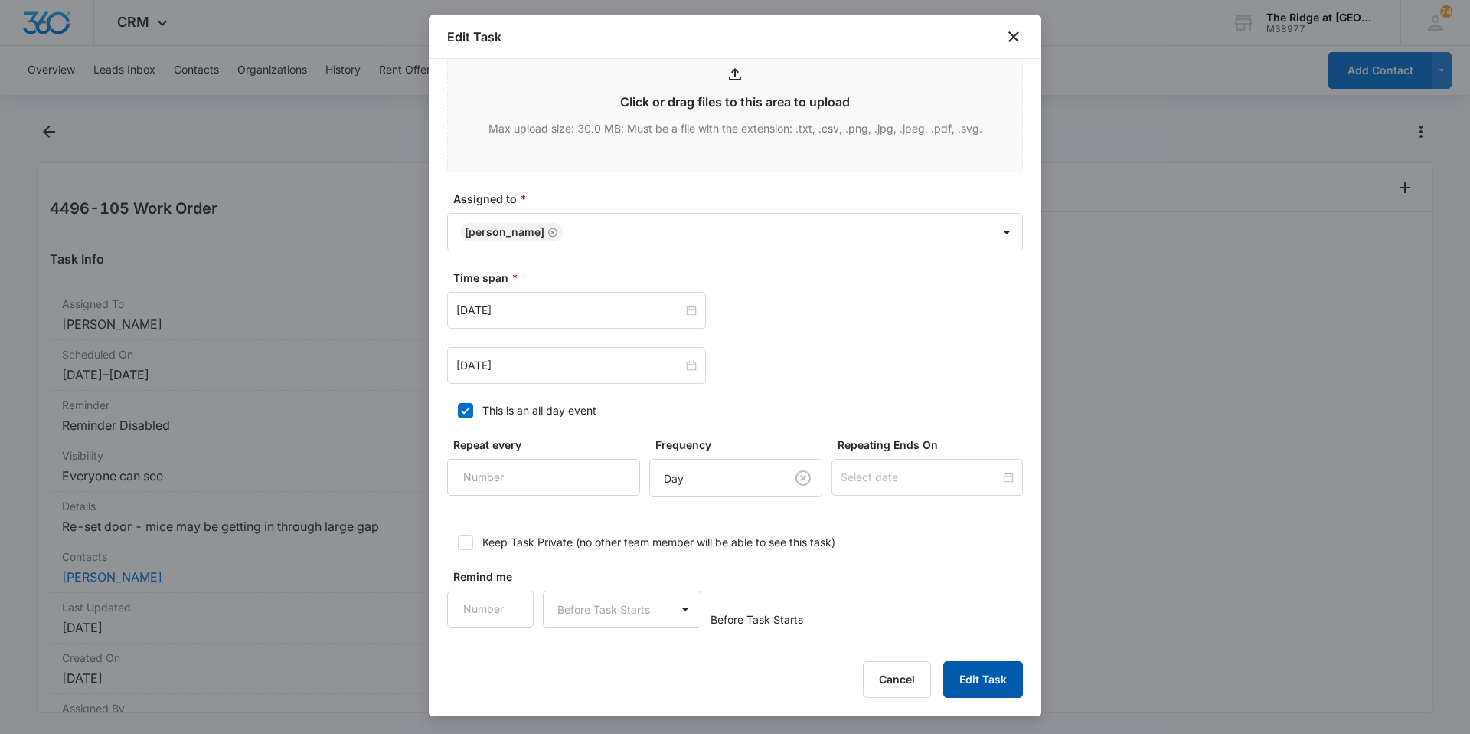
type input "4496-105 Work Order - Door gap, mice, spiders"
click at [957, 678] on button "Edit Task" at bounding box center [983, 679] width 80 height 37
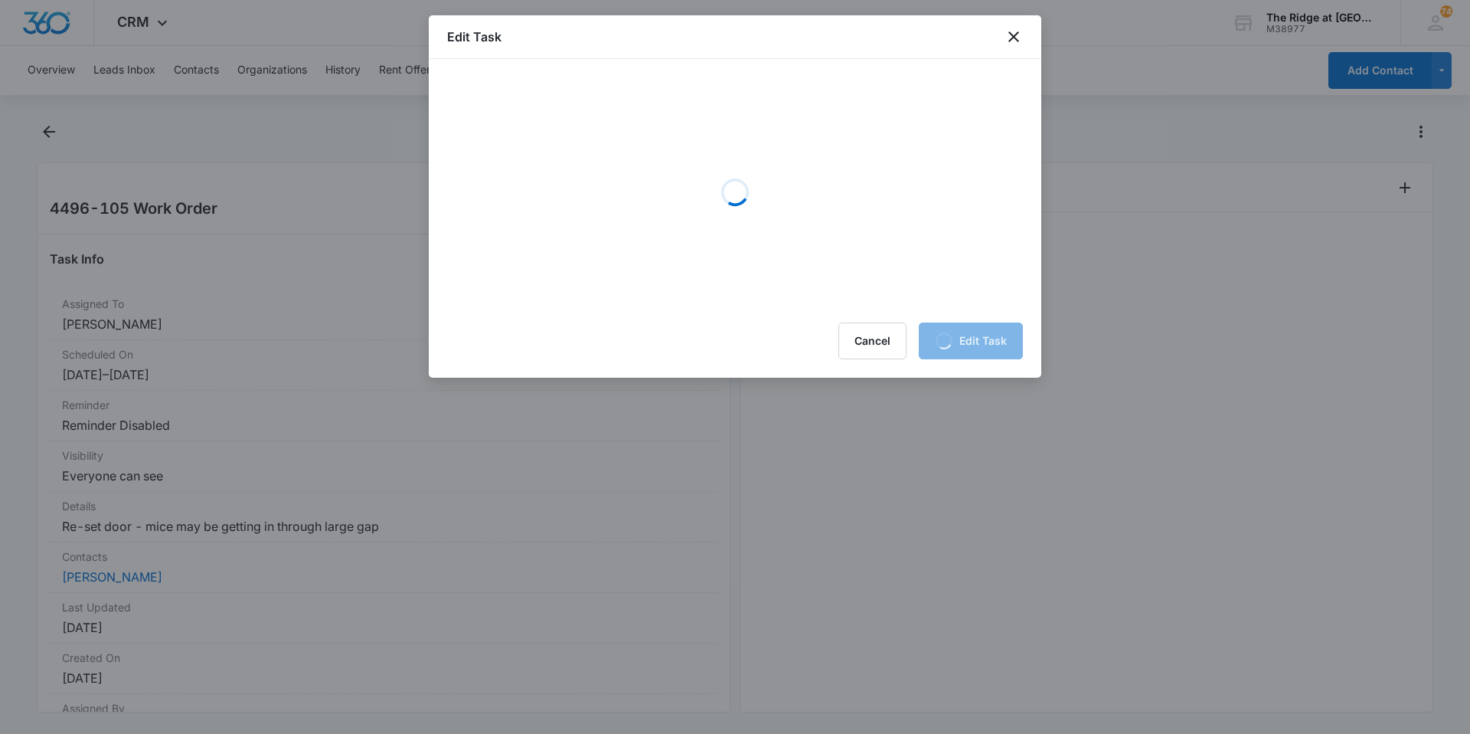
scroll to position [0, 0]
